Goal: Information Seeking & Learning: Learn about a topic

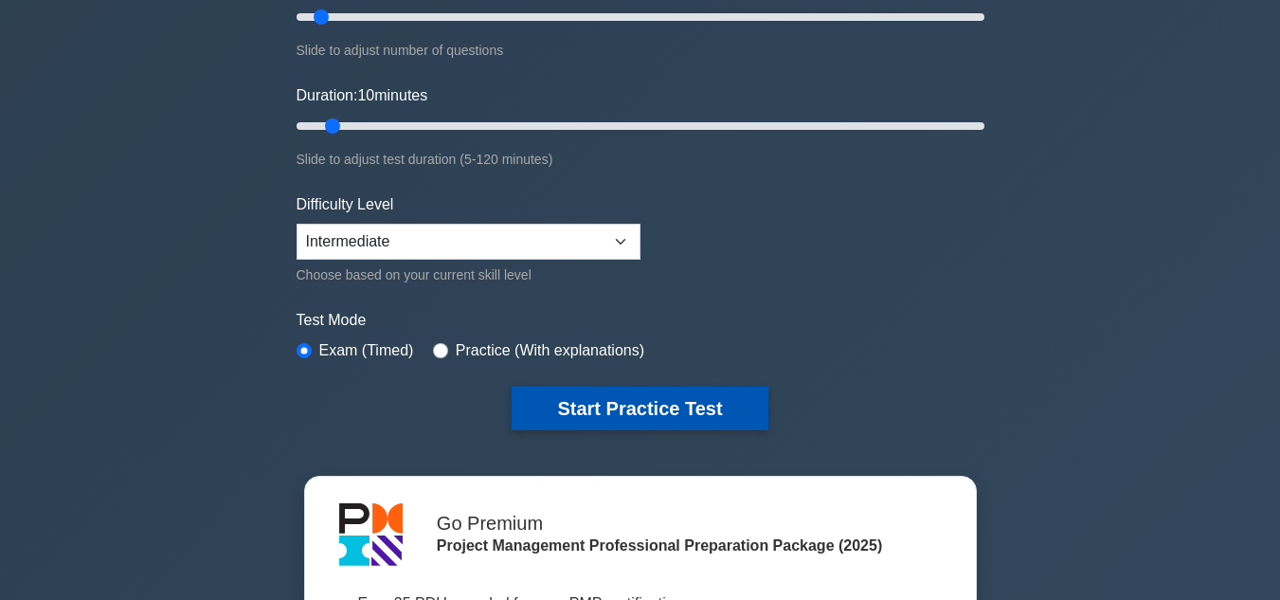
click at [679, 419] on button "Start Practice Test" at bounding box center [640, 409] width 256 height 44
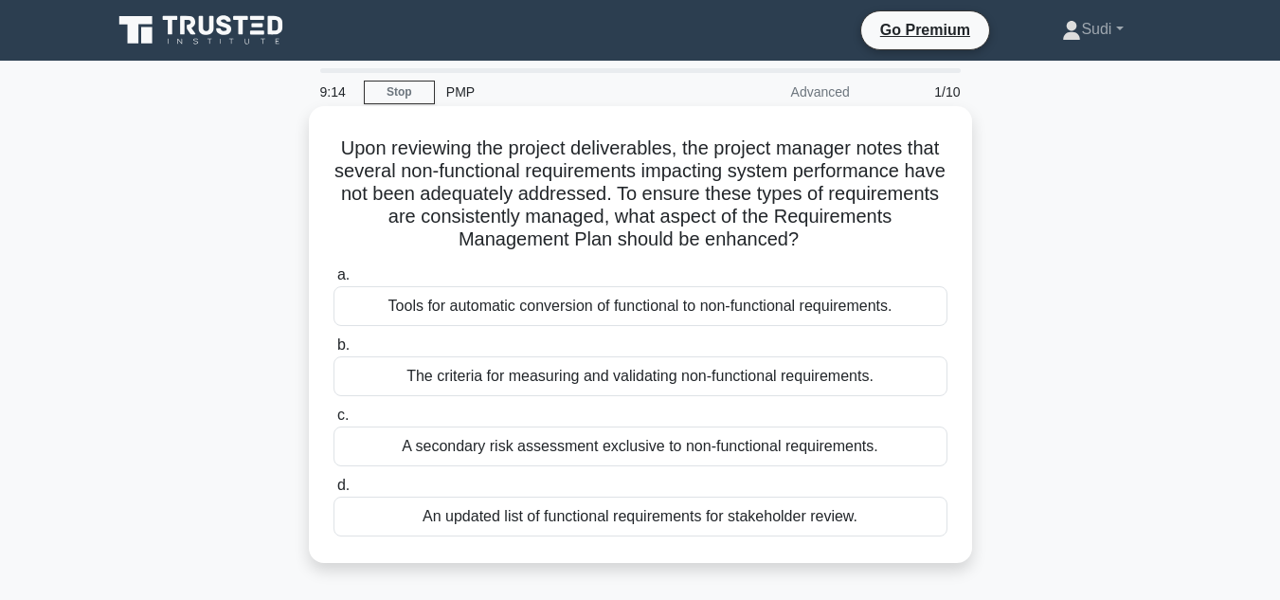
scroll to position [95, 0]
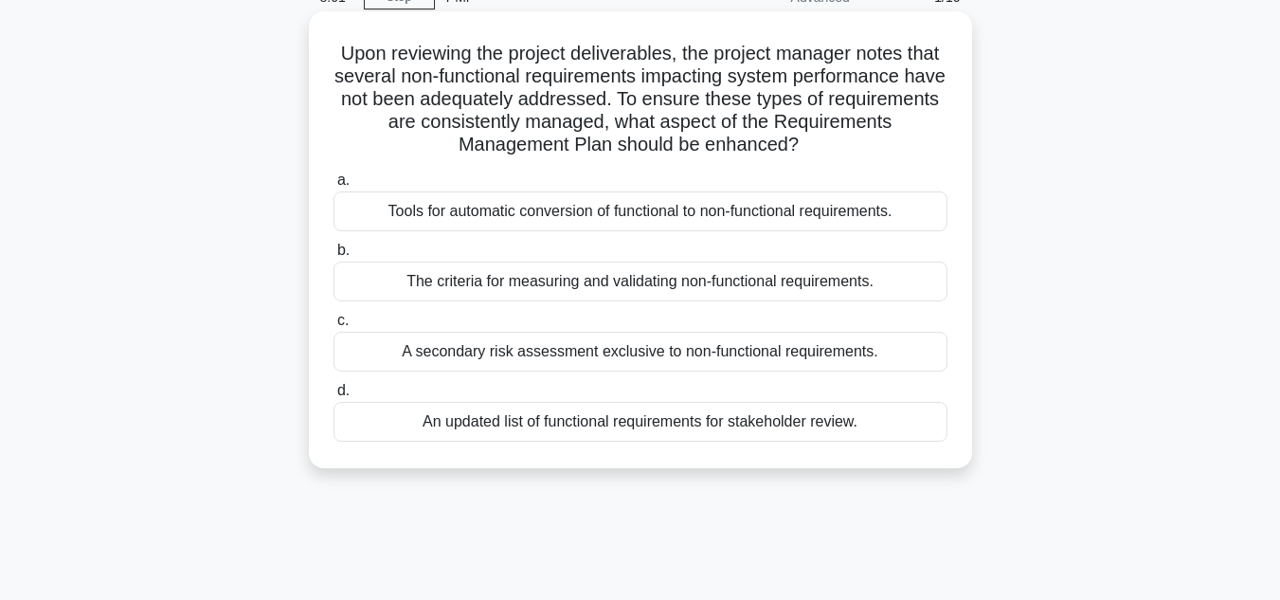
click at [678, 420] on div "An updated list of functional requirements for stakeholder review." at bounding box center [641, 422] width 614 height 40
click at [334, 397] on input "d. An updated list of functional requirements for stakeholder review." at bounding box center [334, 391] width 0 height 12
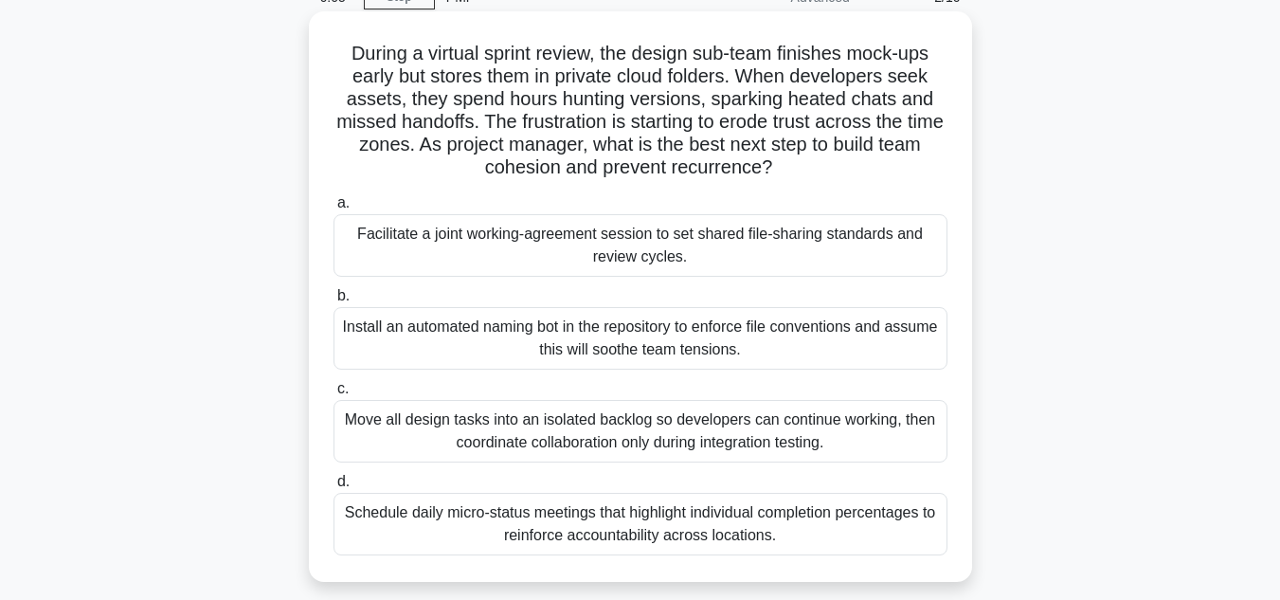
click at [680, 250] on div "Facilitate a joint working-agreement session to set shared file-sharing standar…" at bounding box center [641, 245] width 614 height 63
click at [334, 209] on input "a. Facilitate a joint working-agreement session to set shared file-sharing stan…" at bounding box center [334, 203] width 0 height 12
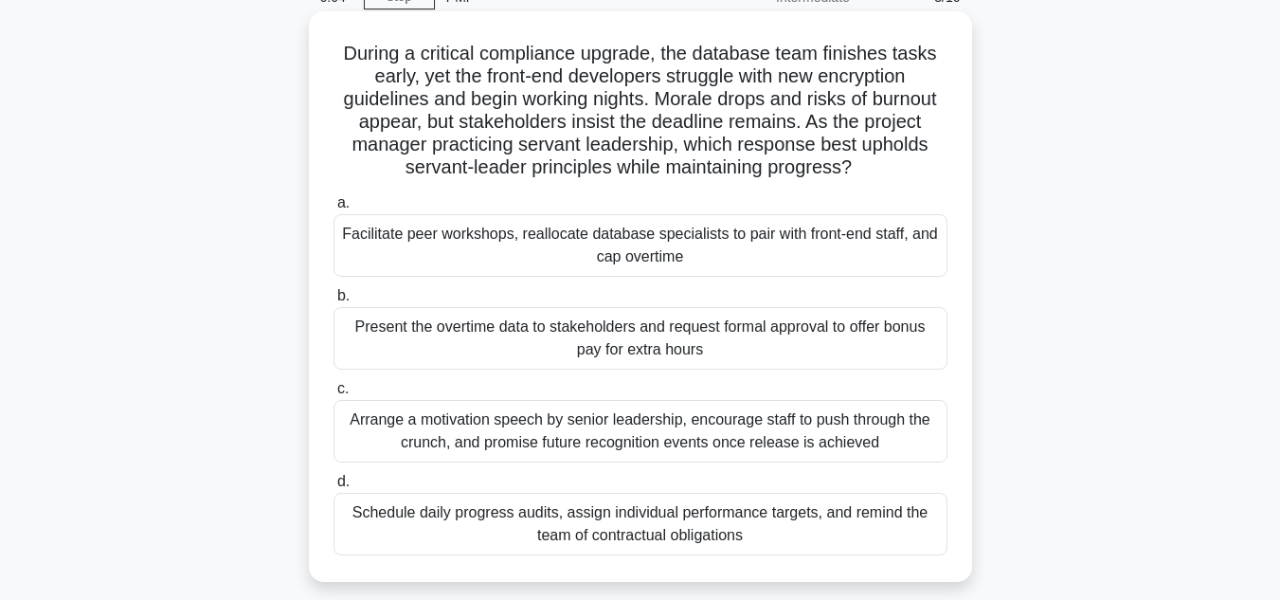
scroll to position [0, 0]
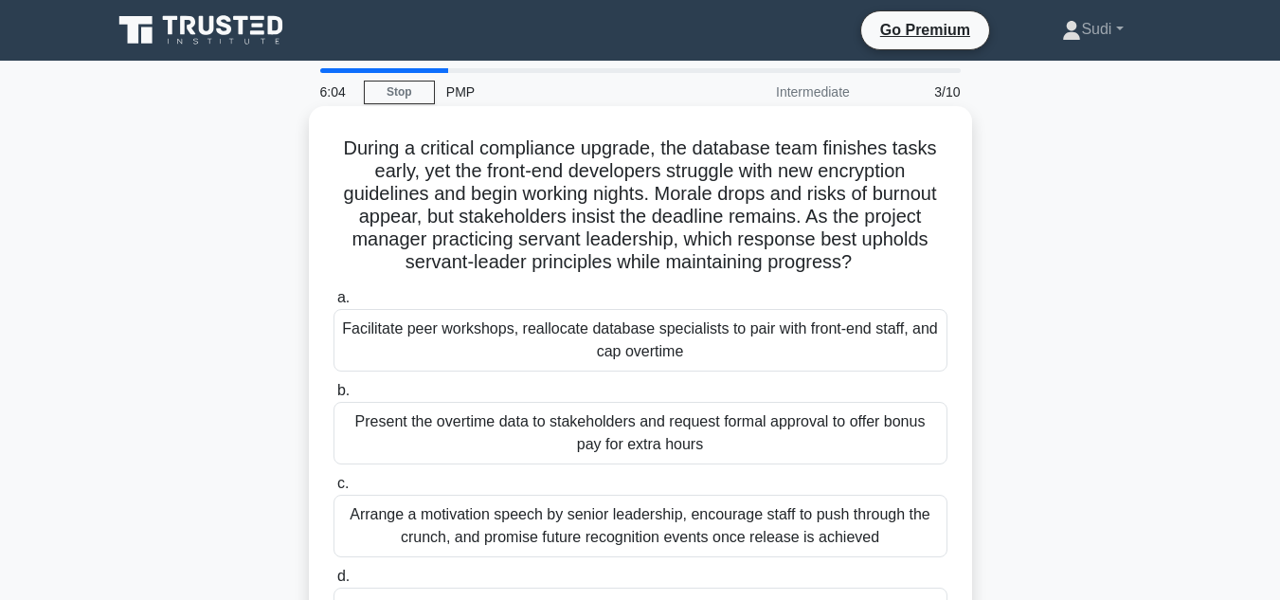
click at [413, 253] on h5 "During a critical compliance upgrade, the database team finishes tasks early, y…" at bounding box center [641, 205] width 618 height 138
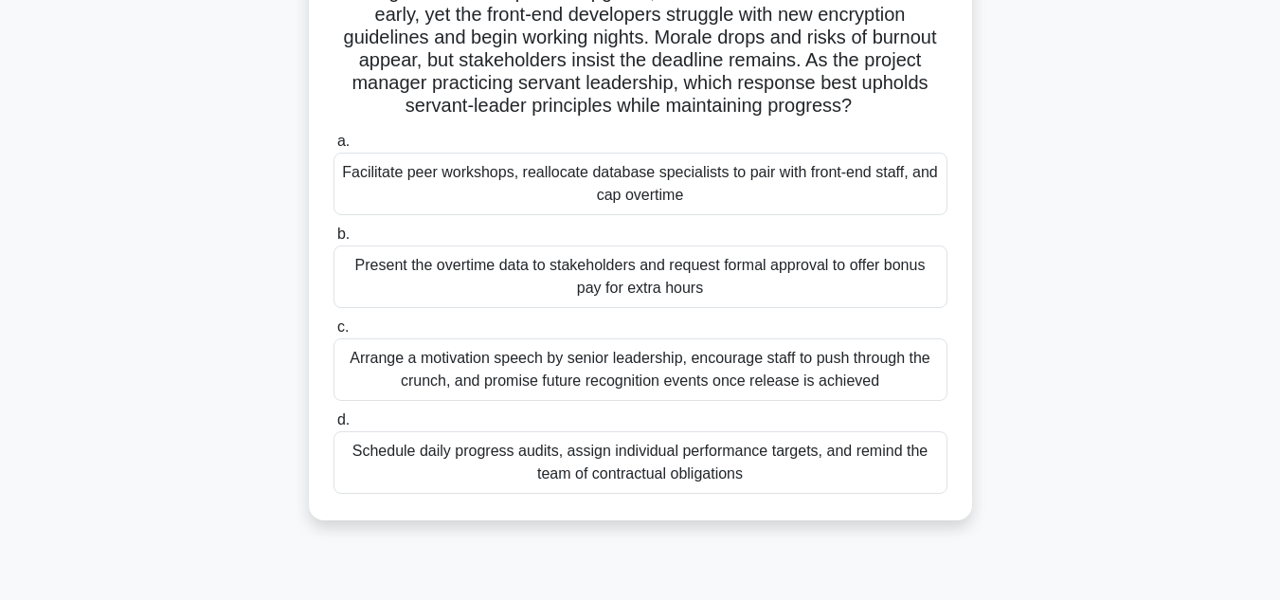
scroll to position [190, 0]
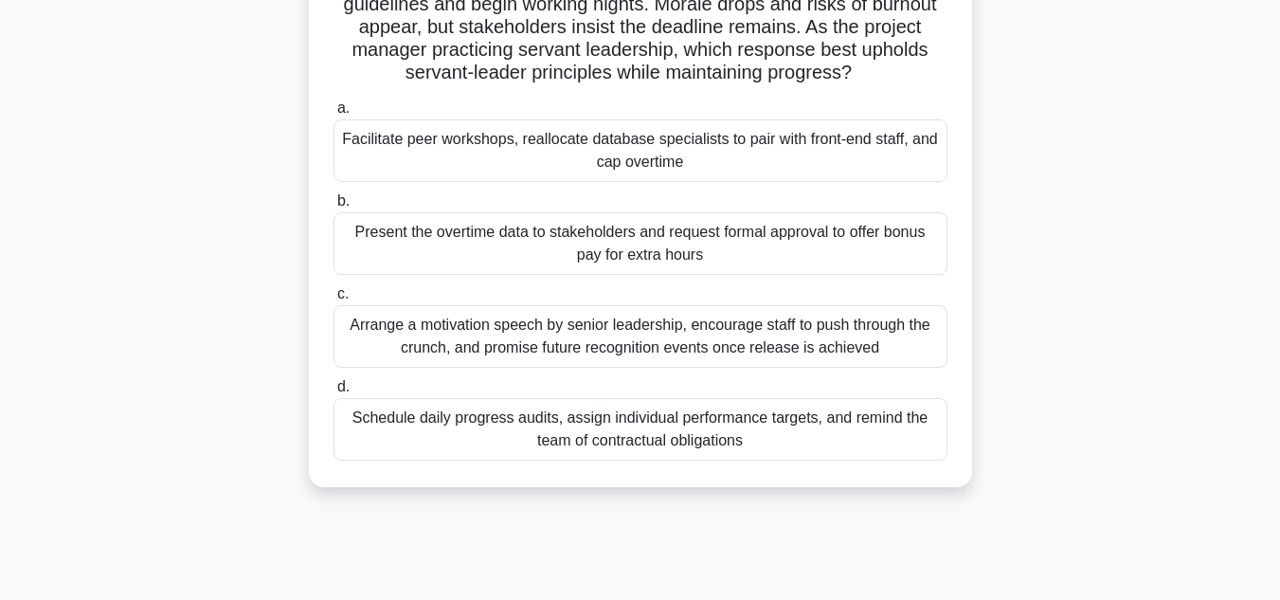
click at [574, 331] on div "Arrange a motivation speech by senior leadership, encourage staff to push throu…" at bounding box center [641, 336] width 614 height 63
click at [334, 300] on input "c. Arrange a motivation speech by senior leadership, encourage staff to push th…" at bounding box center [334, 294] width 0 height 12
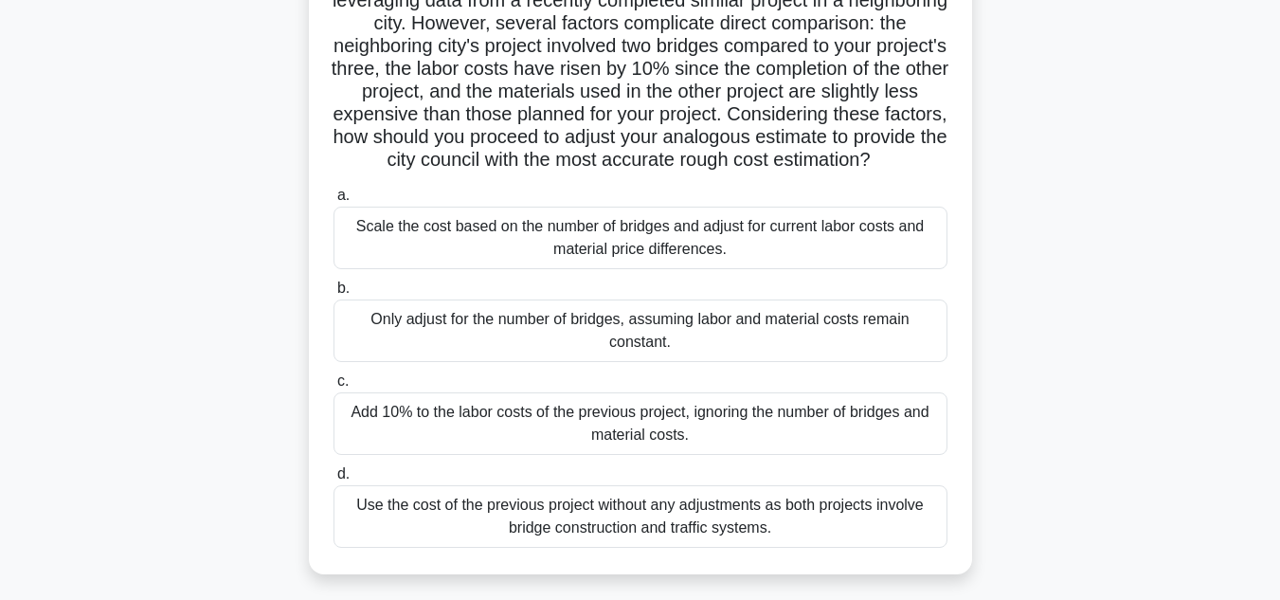
scroll to position [379, 0]
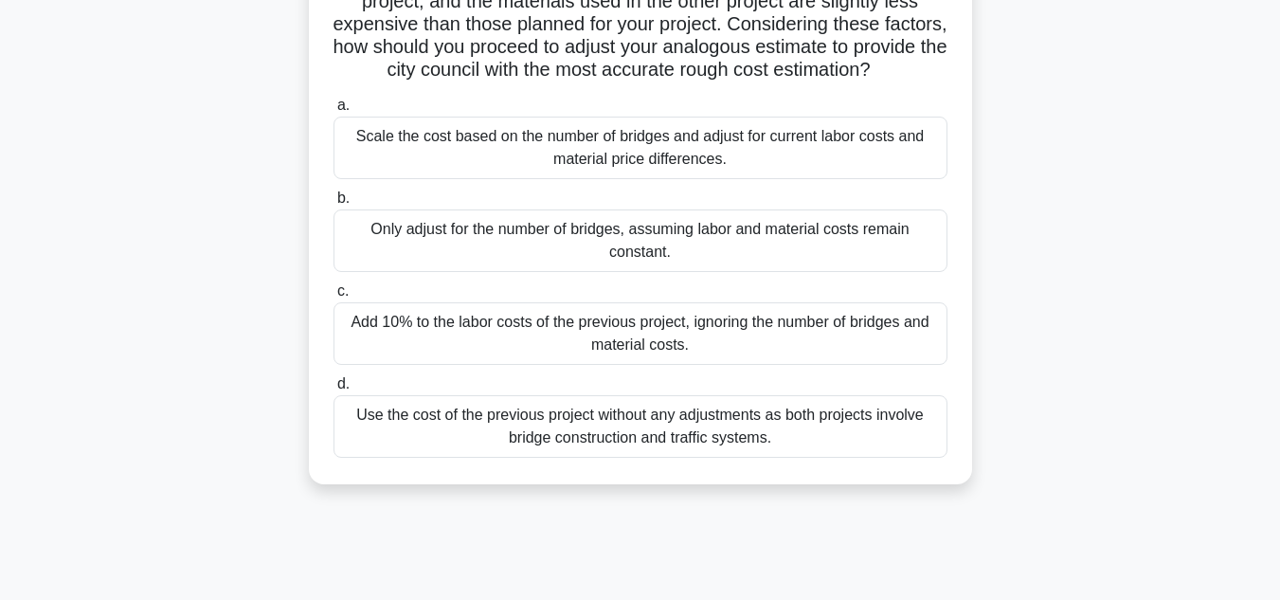
click at [756, 168] on div "Scale the cost based on the number of bridges and adjust for current labor cost…" at bounding box center [641, 148] width 614 height 63
click at [334, 112] on input "a. Scale the cost based on the number of bridges and adjust for current labor c…" at bounding box center [334, 105] width 0 height 12
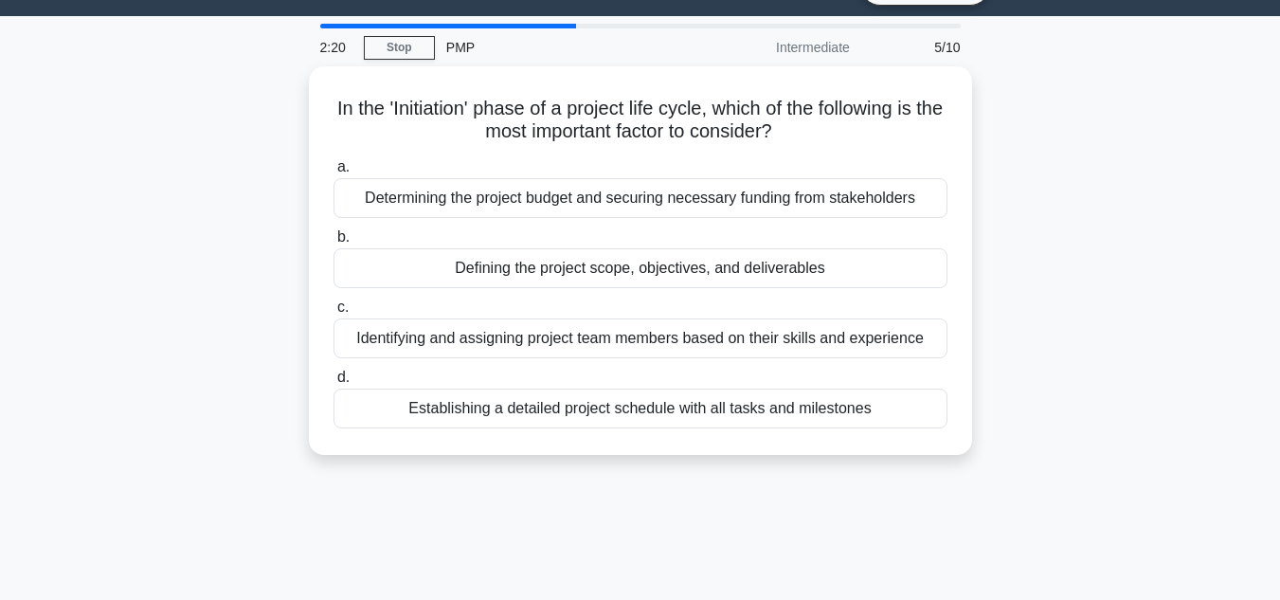
scroll to position [0, 0]
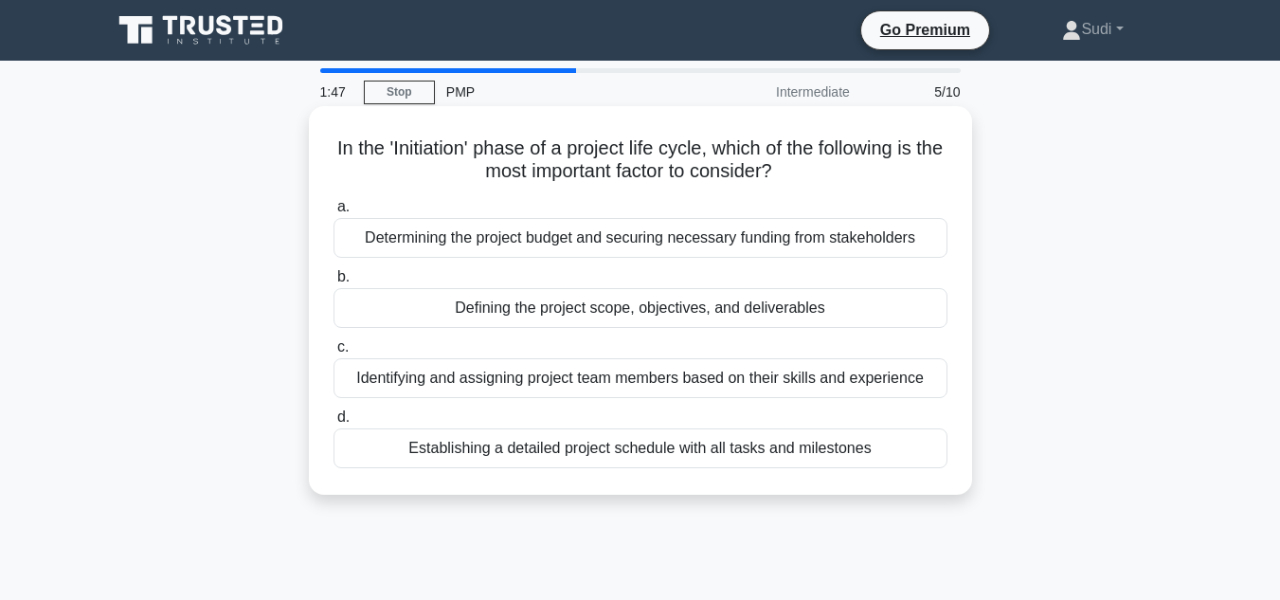
click at [765, 313] on div "Defining the project scope, objectives, and deliverables" at bounding box center [641, 308] width 614 height 40
click at [334, 283] on input "b. Defining the project scope, objectives, and deliverables" at bounding box center [334, 277] width 0 height 12
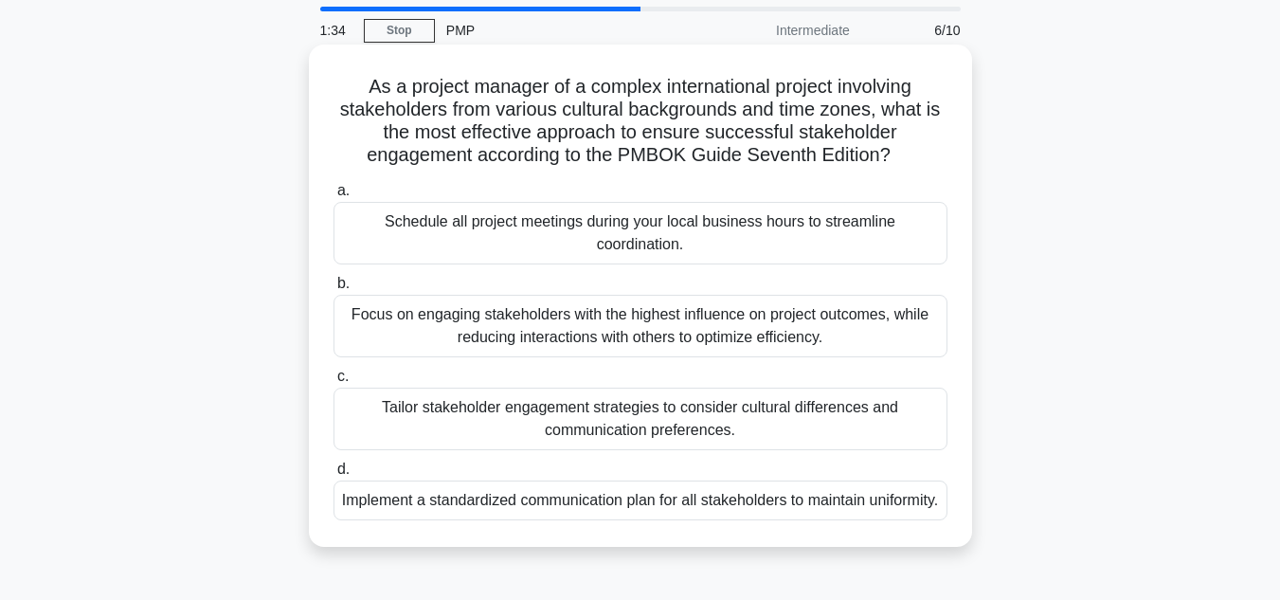
scroll to position [95, 0]
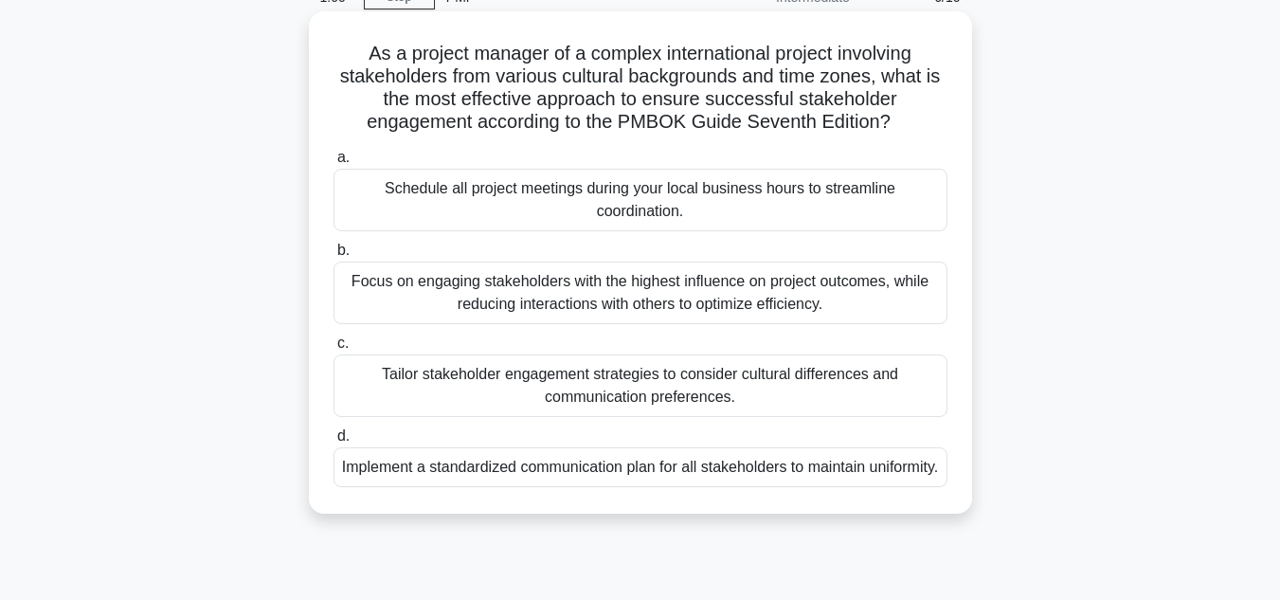
click at [705, 383] on div "Tailor stakeholder engagement strategies to consider cultural differences and c…" at bounding box center [641, 385] width 614 height 63
click at [334, 350] on input "c. Tailor stakeholder engagement strategies to consider cultural differences an…" at bounding box center [334, 343] width 0 height 12
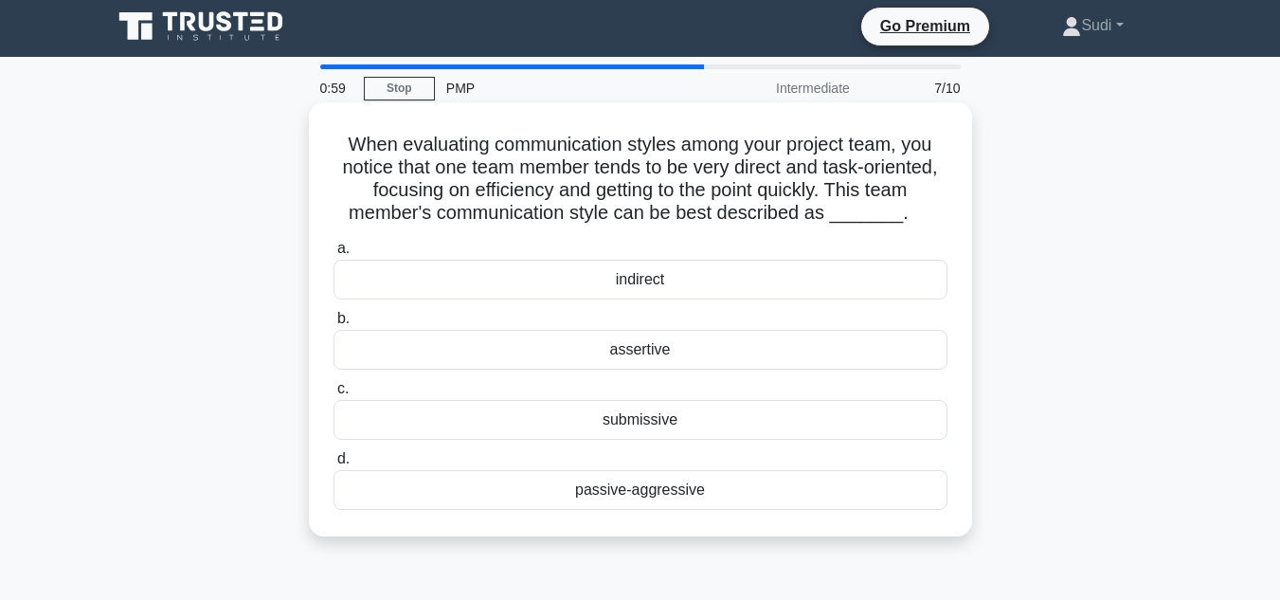
scroll to position [0, 0]
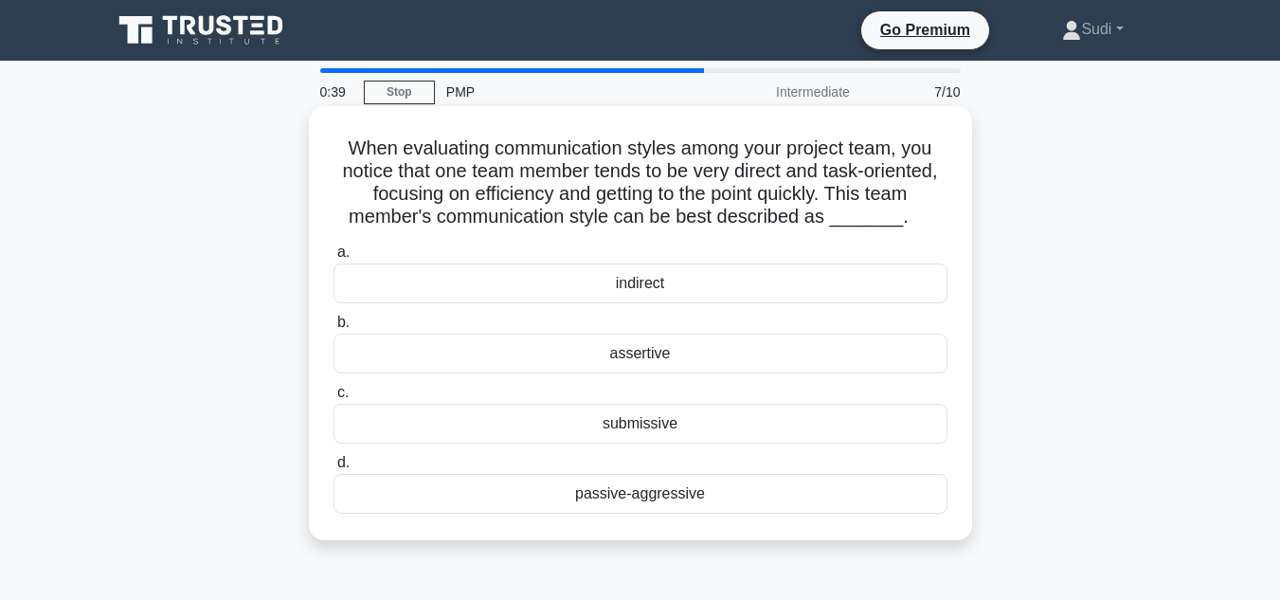
click at [696, 361] on div "assertive" at bounding box center [641, 354] width 614 height 40
click at [334, 329] on input "b. assertive" at bounding box center [334, 322] width 0 height 12
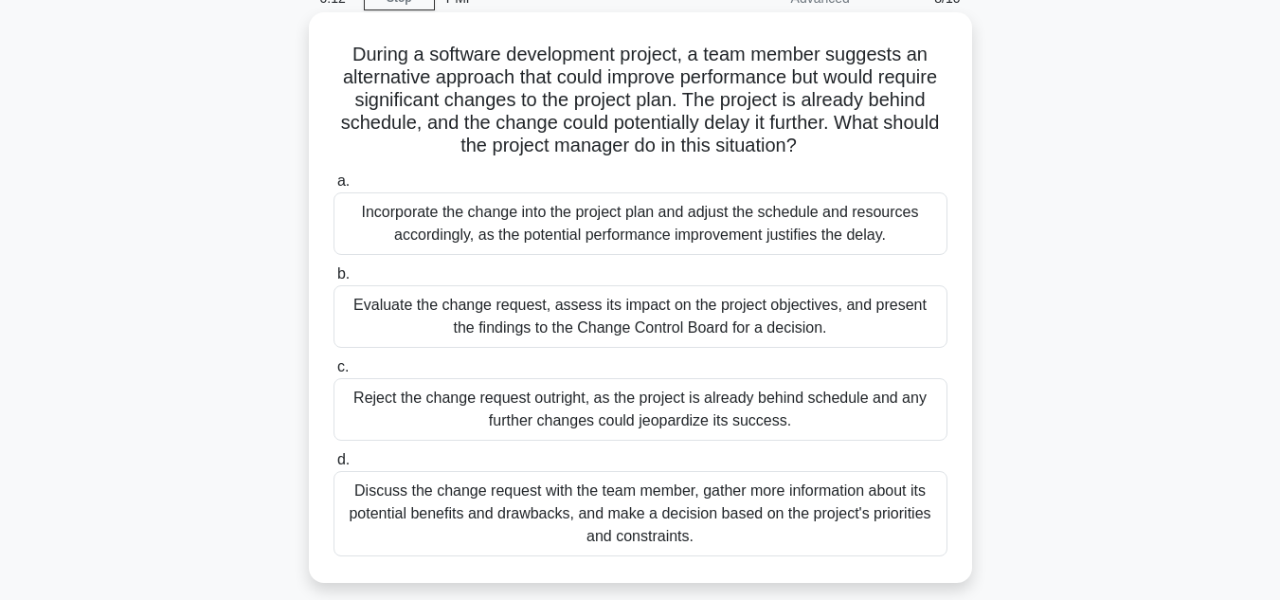
scroll to position [95, 0]
click at [779, 495] on div "Discuss the change request with the team member, gather more information about …" at bounding box center [641, 512] width 614 height 85
click at [334, 465] on input "d. Discuss the change request with the team member, gather more information abo…" at bounding box center [334, 459] width 0 height 12
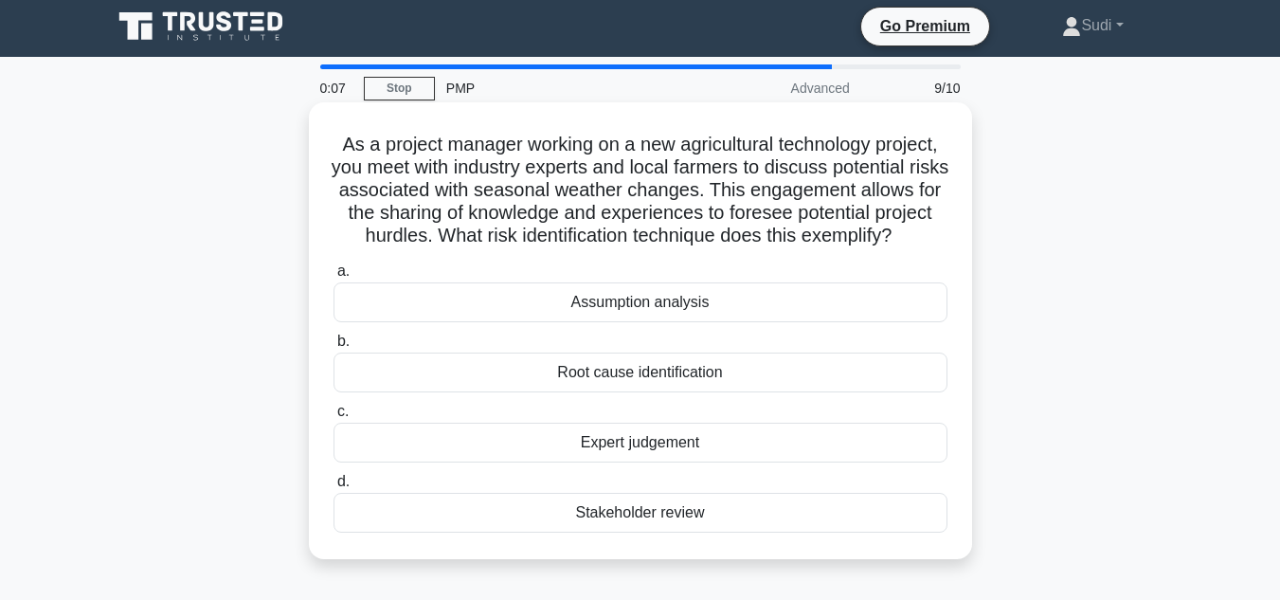
scroll to position [0, 0]
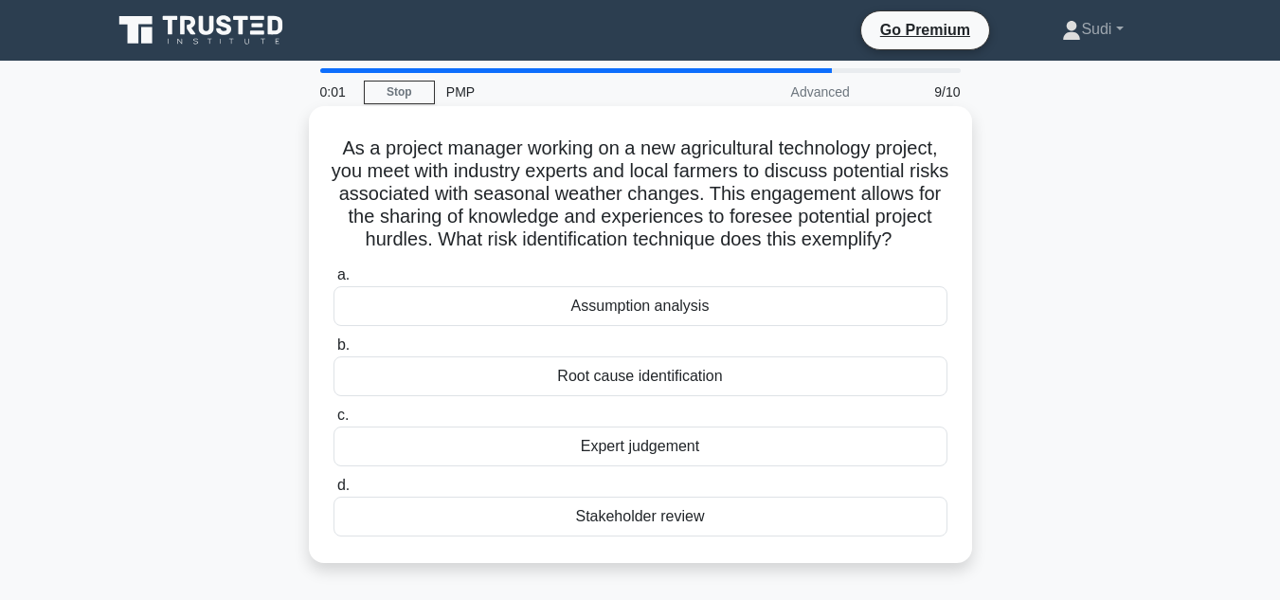
click at [678, 322] on div "Assumption analysis" at bounding box center [641, 306] width 614 height 40
click at [334, 281] on input "a. Assumption analysis" at bounding box center [334, 275] width 0 height 12
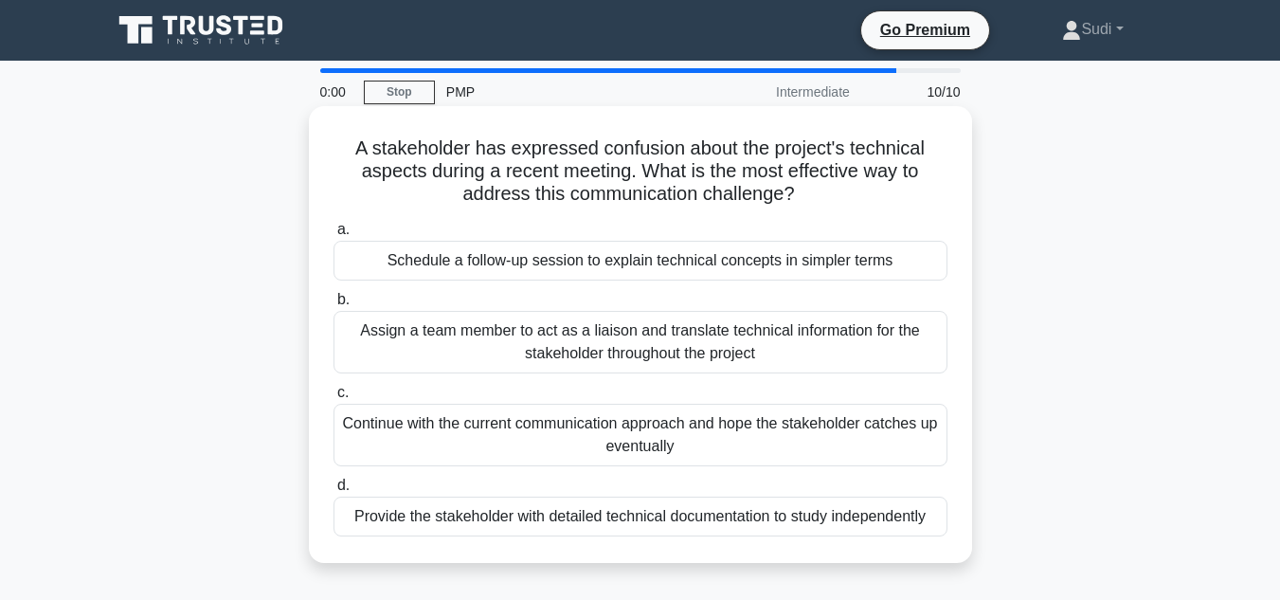
click at [600, 331] on div "Assign a team member to act as a liaison and translate technical information fo…" at bounding box center [641, 342] width 614 height 63
click at [334, 306] on input "b. Assign a team member to act as a liaison and translate technical information…" at bounding box center [334, 300] width 0 height 12
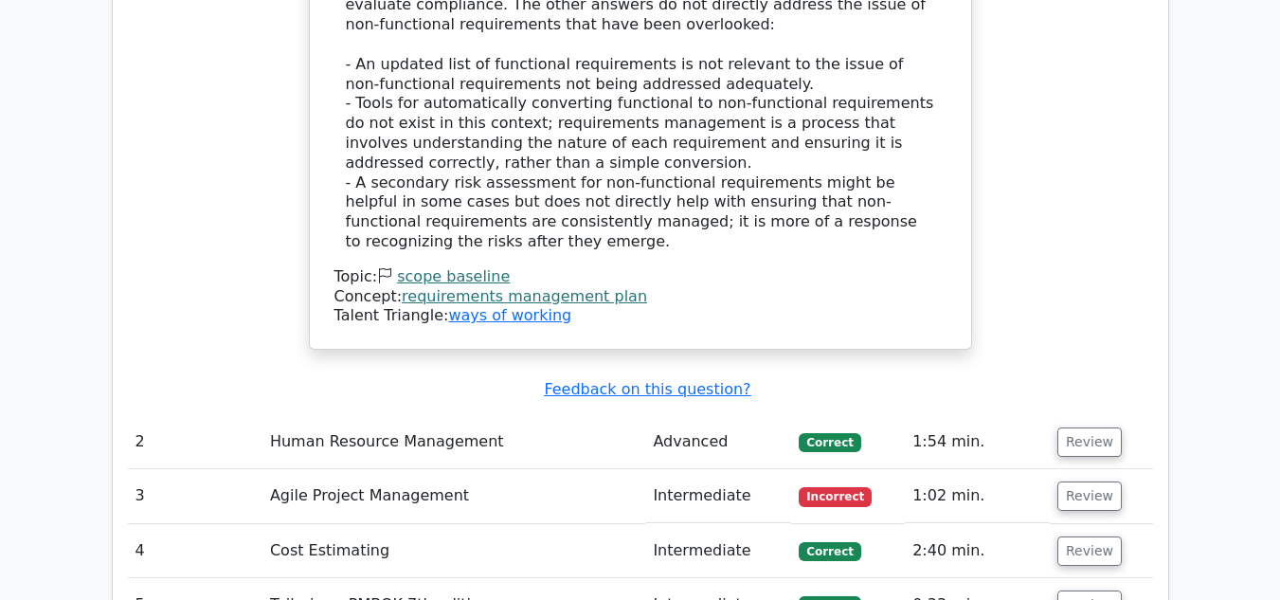
scroll to position [2748, 0]
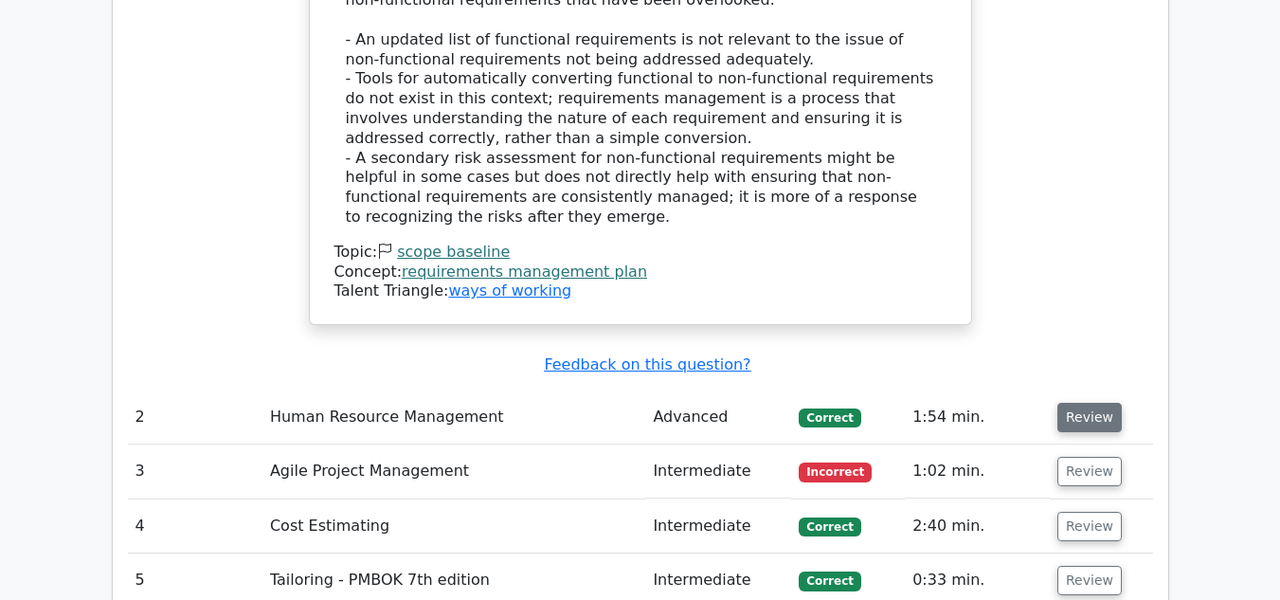
click at [1092, 403] on button "Review" at bounding box center [1090, 417] width 64 height 29
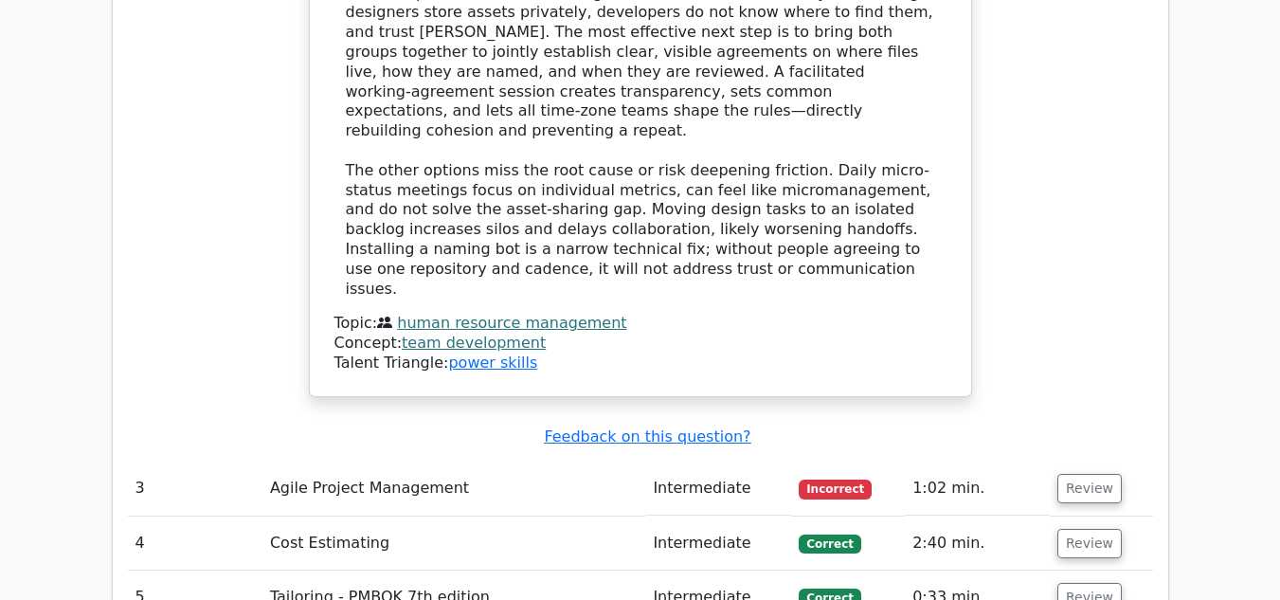
scroll to position [3885, 0]
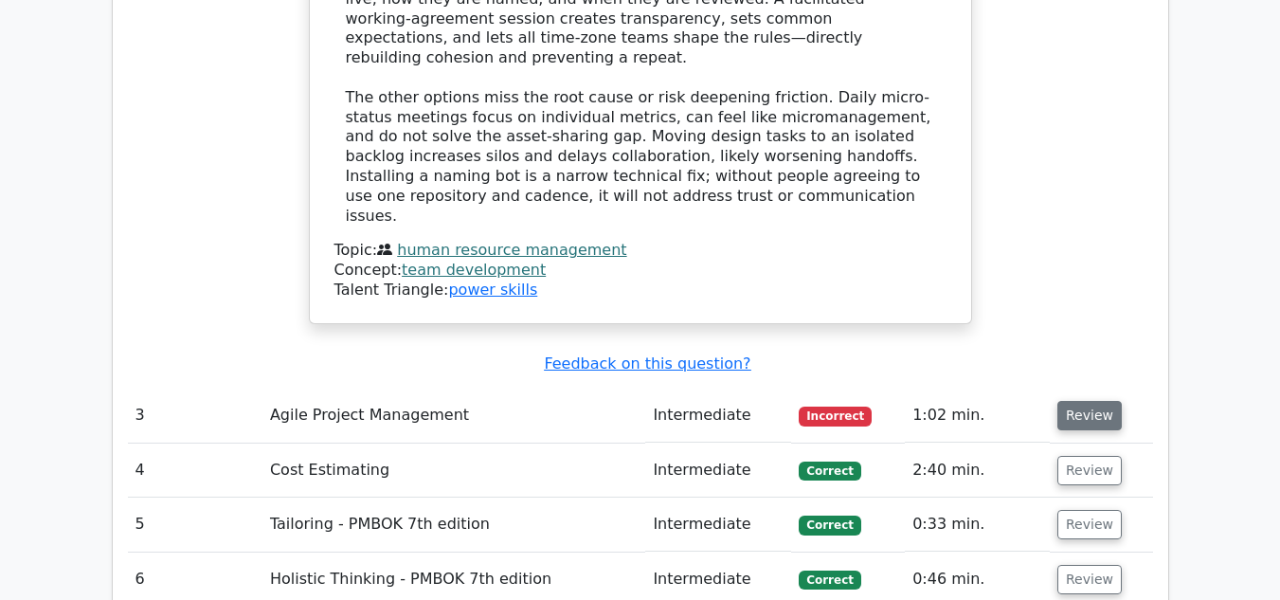
click at [1094, 401] on button "Review" at bounding box center [1090, 415] width 64 height 29
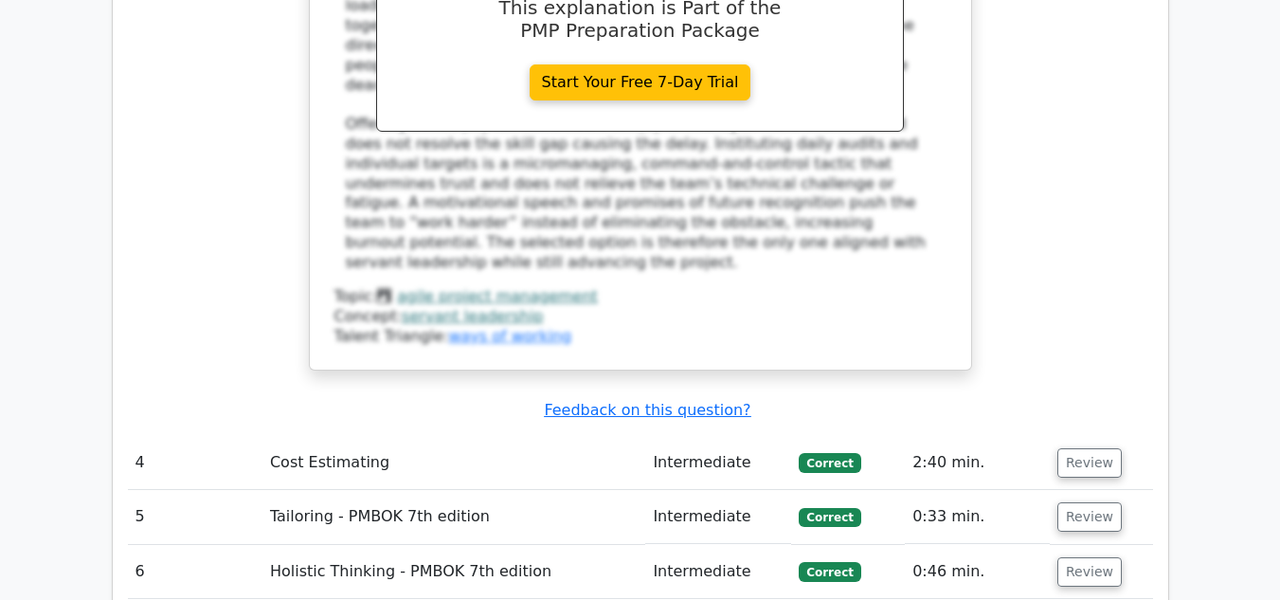
scroll to position [5022, 0]
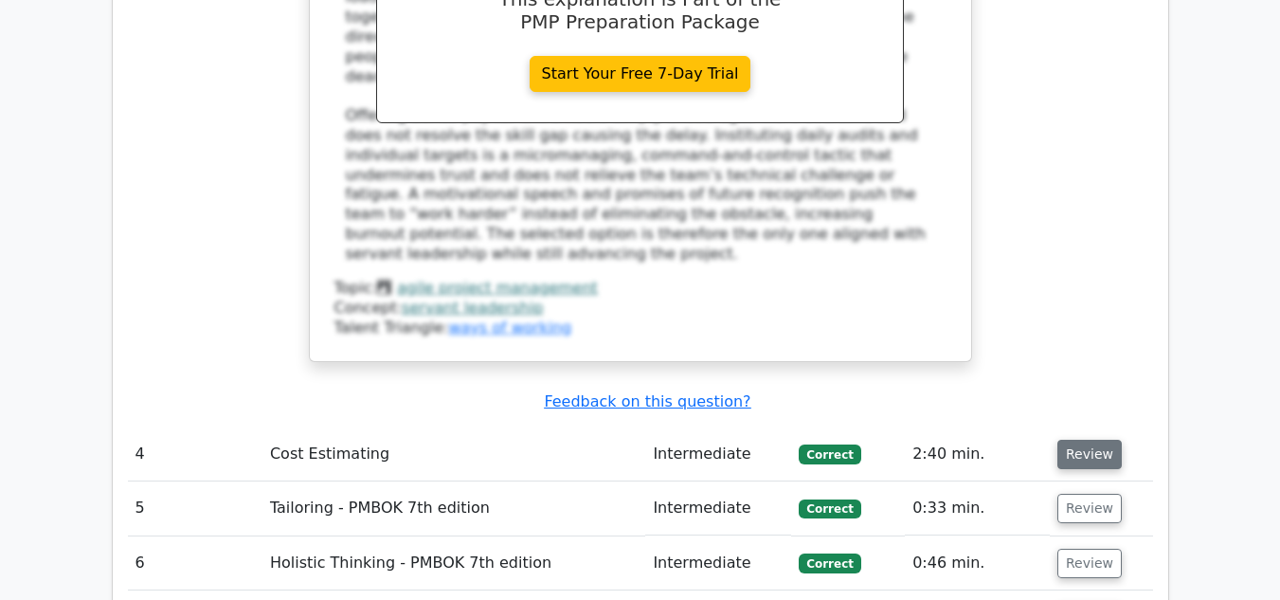
click at [1087, 440] on button "Review" at bounding box center [1090, 454] width 64 height 29
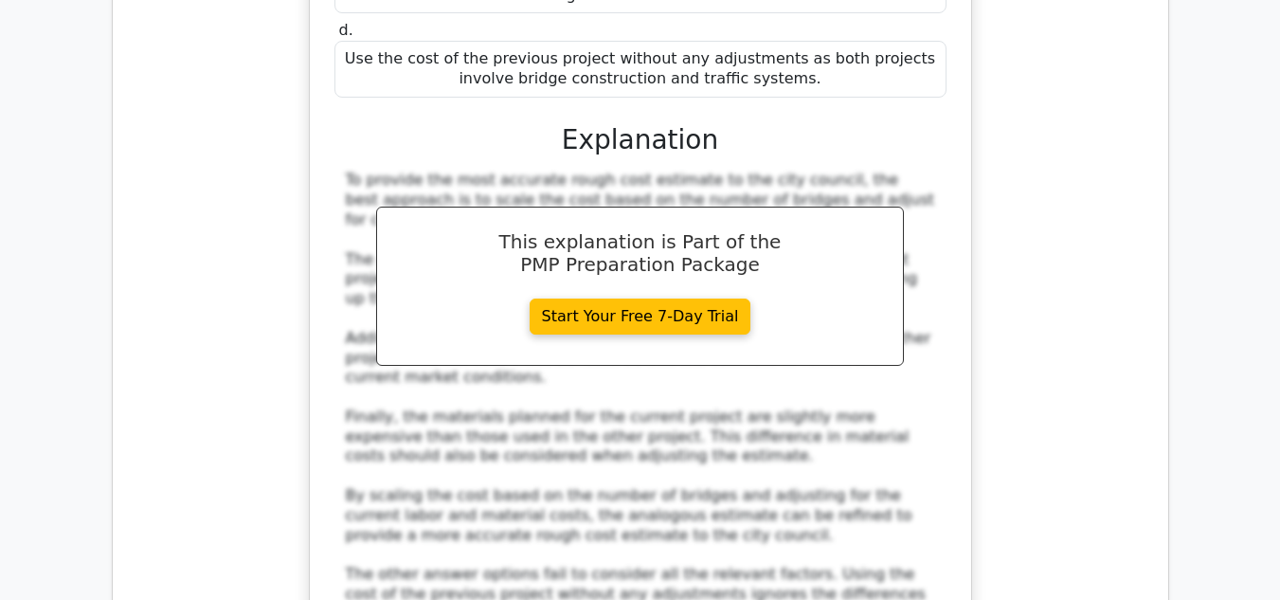
scroll to position [6349, 0]
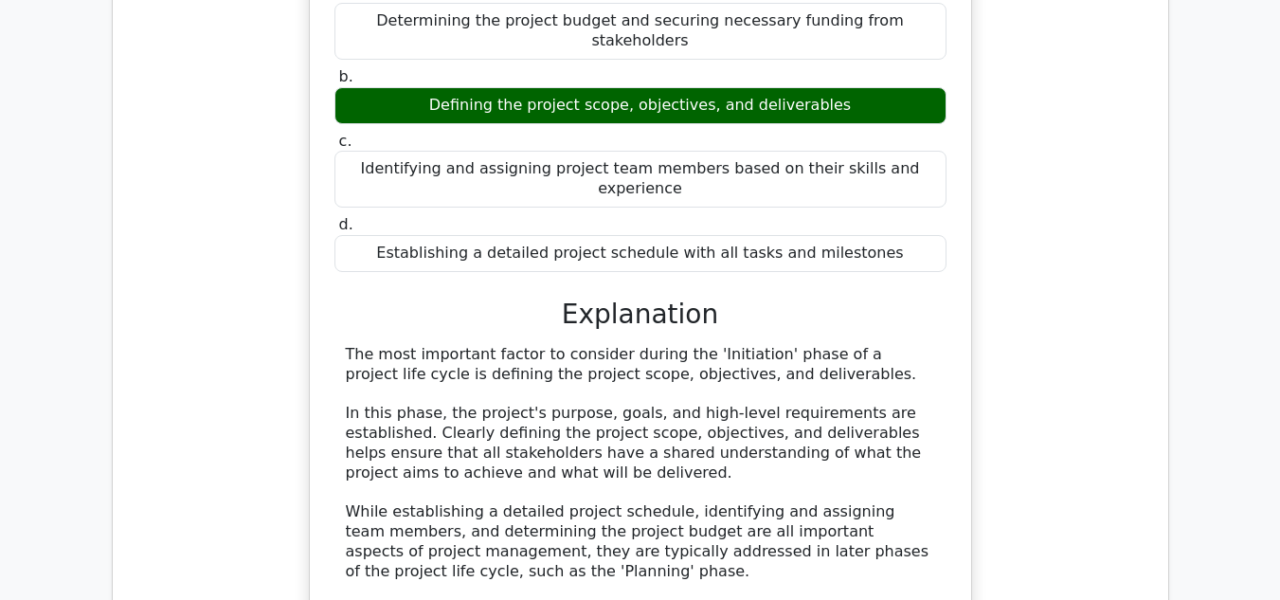
scroll to position [7486, 0]
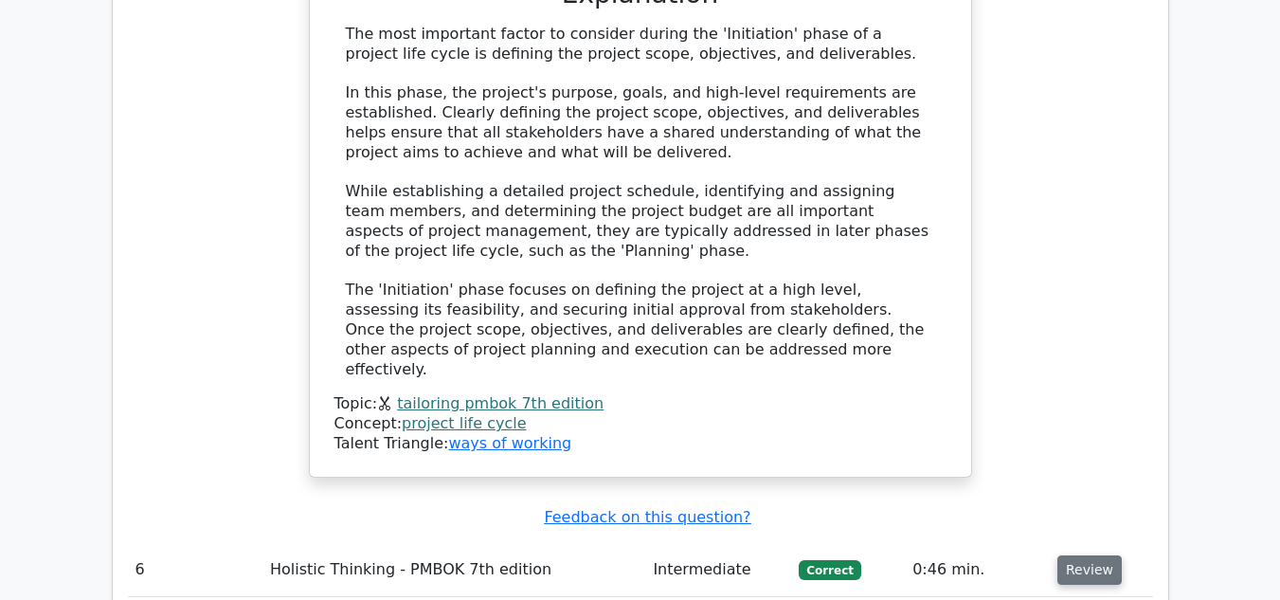
click at [1086, 555] on button "Review" at bounding box center [1090, 569] width 64 height 29
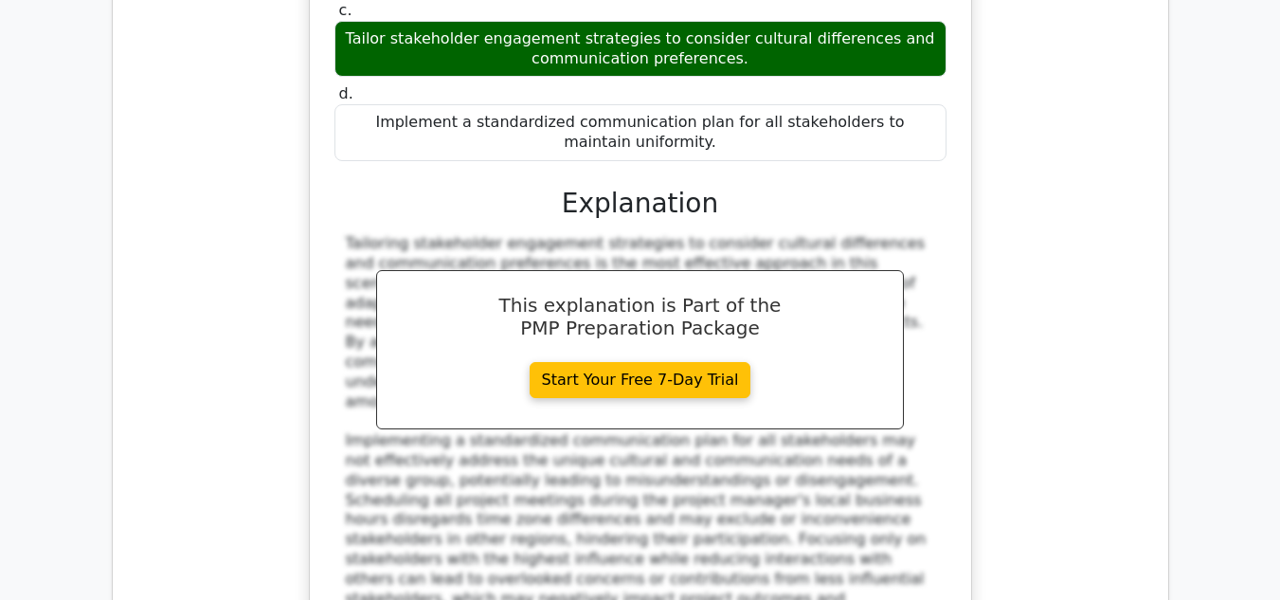
scroll to position [8434, 0]
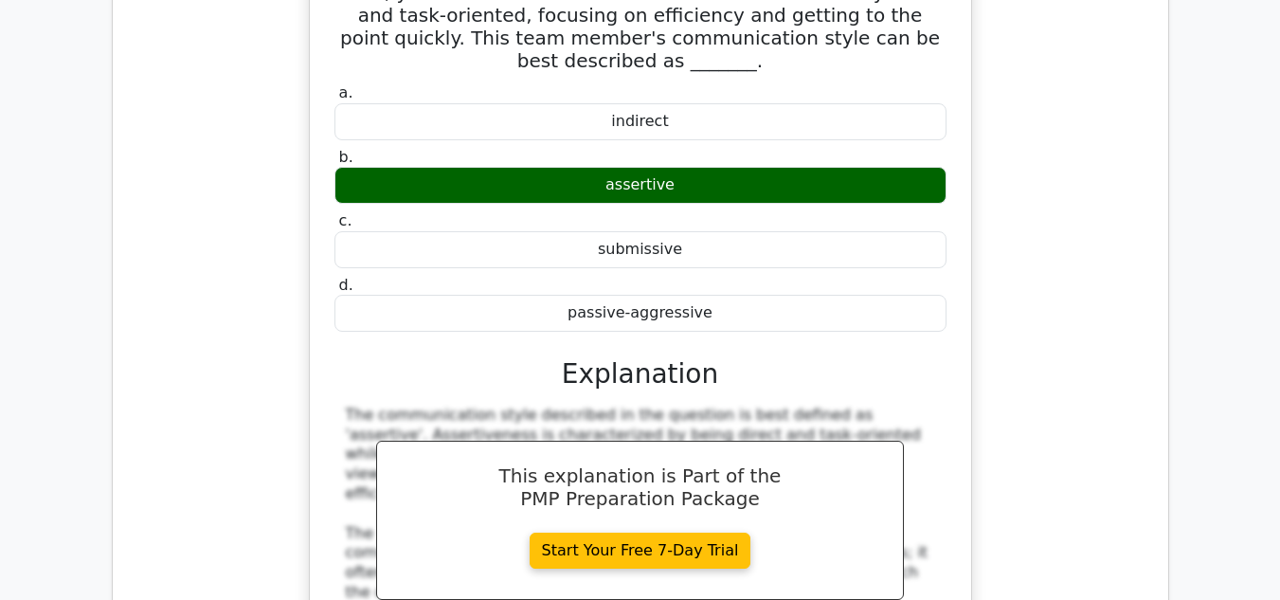
scroll to position [9381, 0]
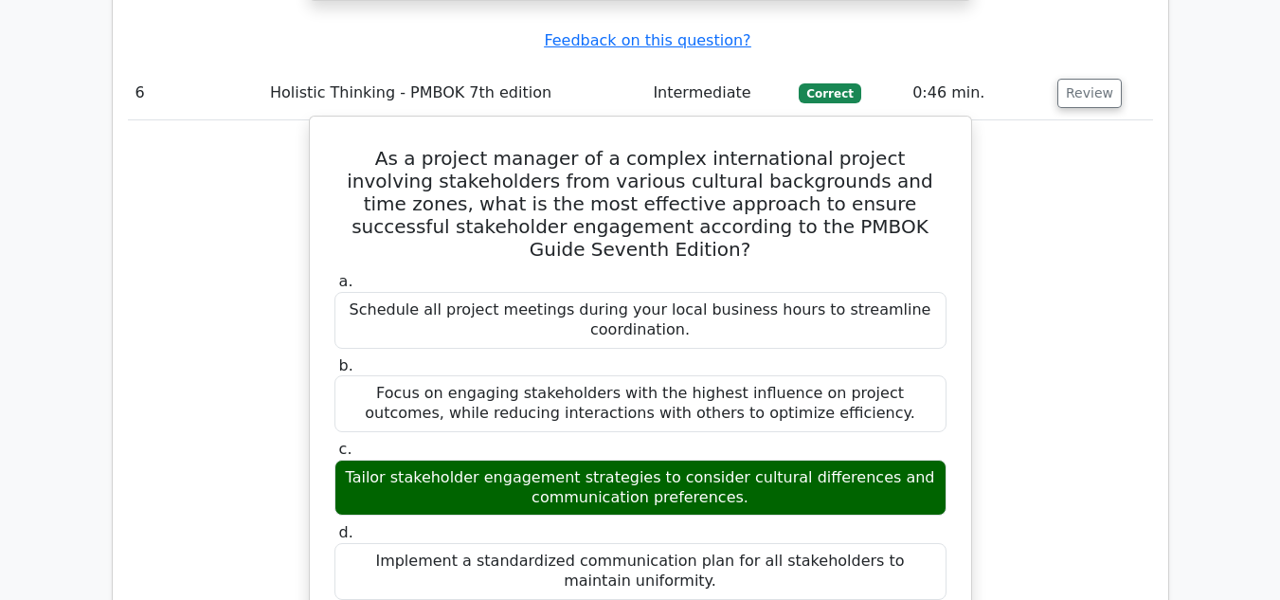
scroll to position [7960, 0]
